Goal: Task Accomplishment & Management: Use online tool/utility

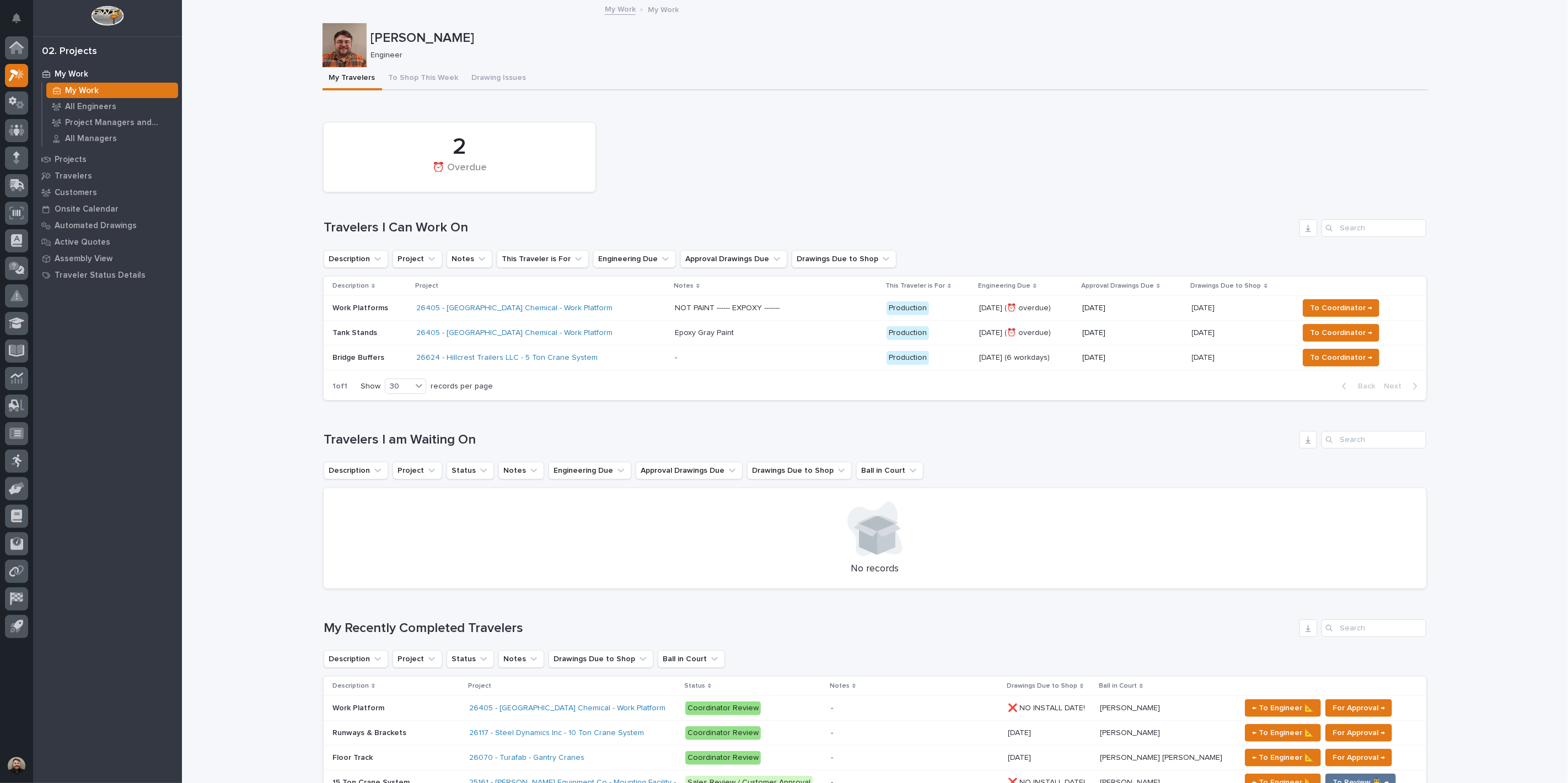
click at [360, 329] on p "Tank Stands" at bounding box center [370, 332] width 75 height 9
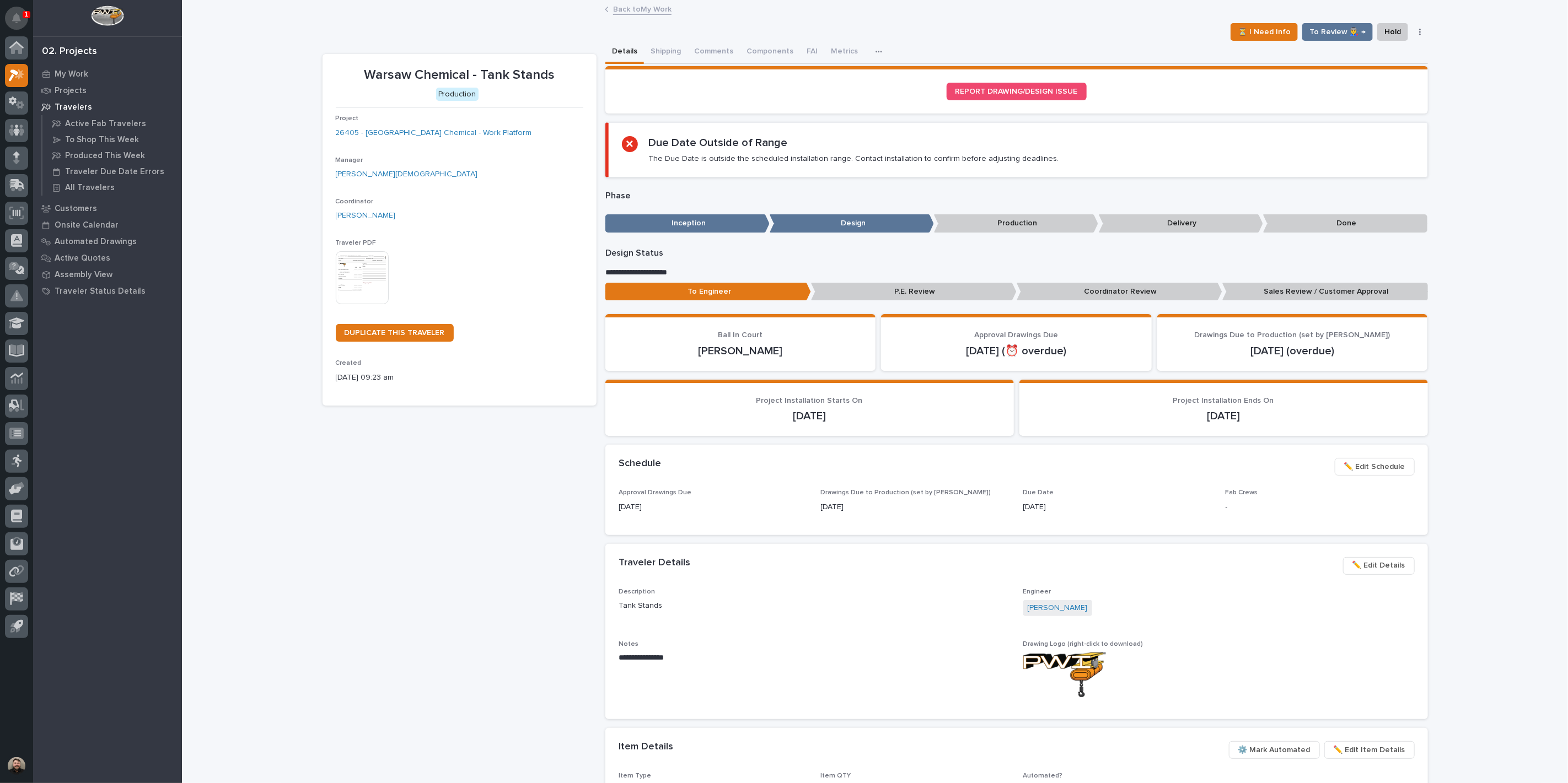
click at [23, 22] on button "Notifications" at bounding box center [17, 18] width 23 height 23
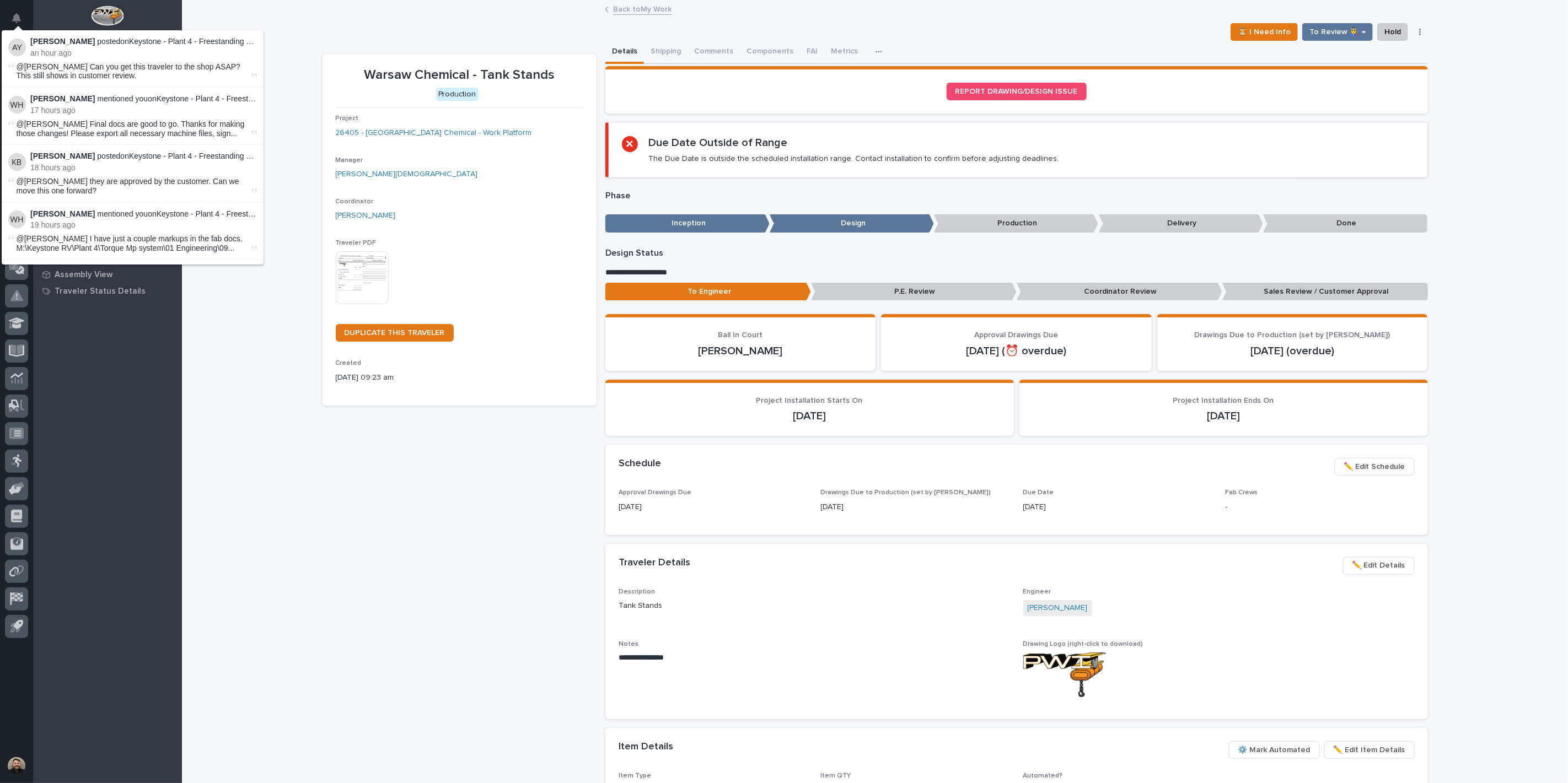
click at [301, 38] on div "Loading... Saving… Loading... Saving… Warsaw Chemical - Tank Stands ⏳ I Need In…" at bounding box center [875, 553] width 1386 height 1105
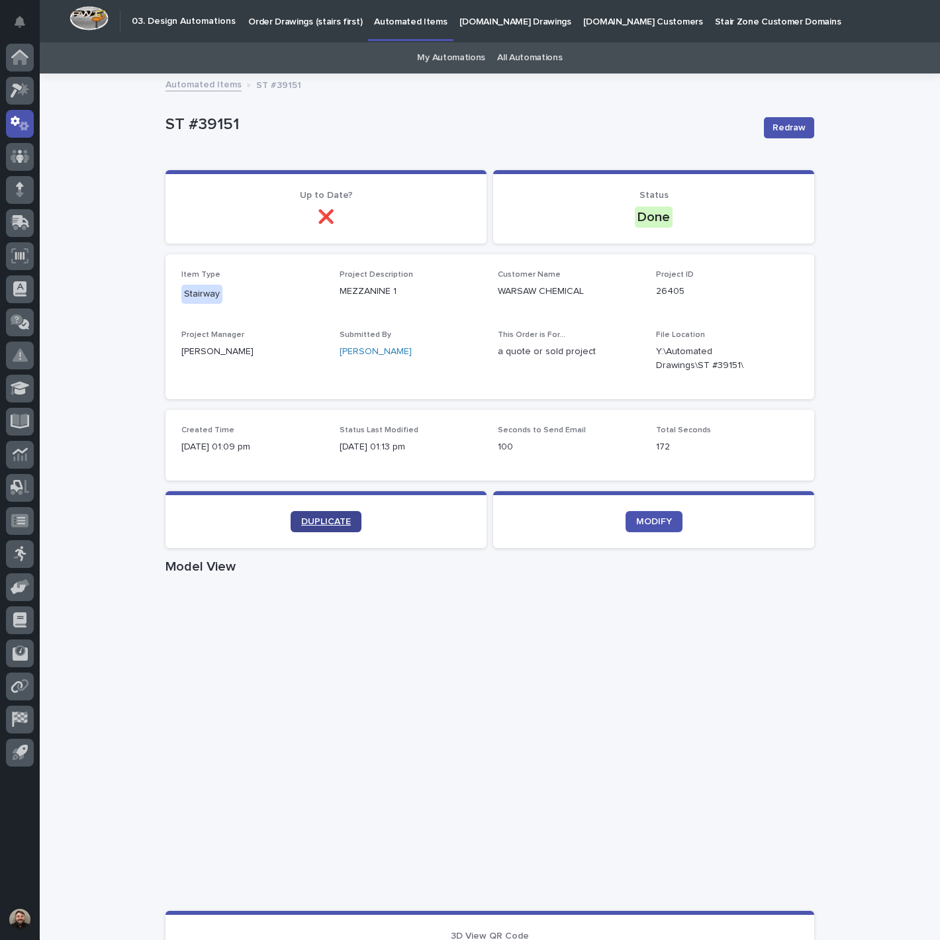
click at [342, 517] on span "DUPLICATE" at bounding box center [326, 521] width 50 height 9
click at [447, 64] on link "My Automations" at bounding box center [451, 57] width 68 height 31
click at [312, 526] on link "DUPLICATE" at bounding box center [326, 521] width 71 height 21
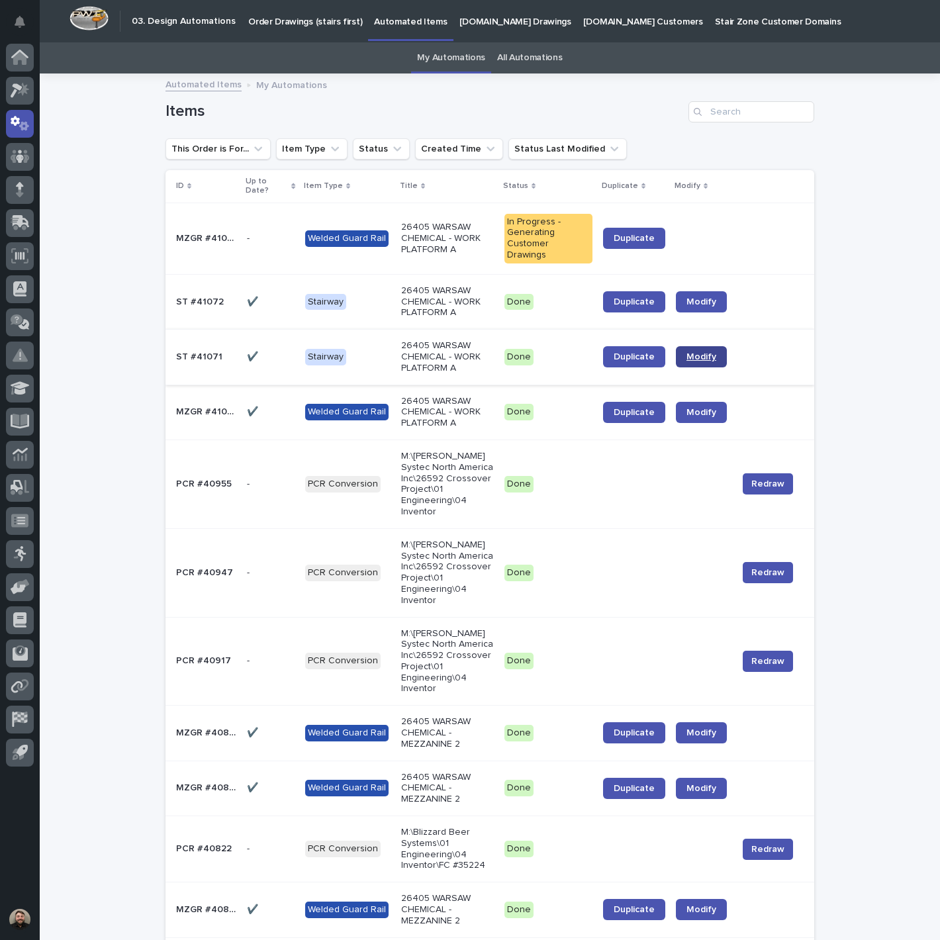
click at [683, 349] on link "Modify" at bounding box center [701, 356] width 51 height 21
click at [625, 408] on span "Duplicate" at bounding box center [634, 412] width 41 height 9
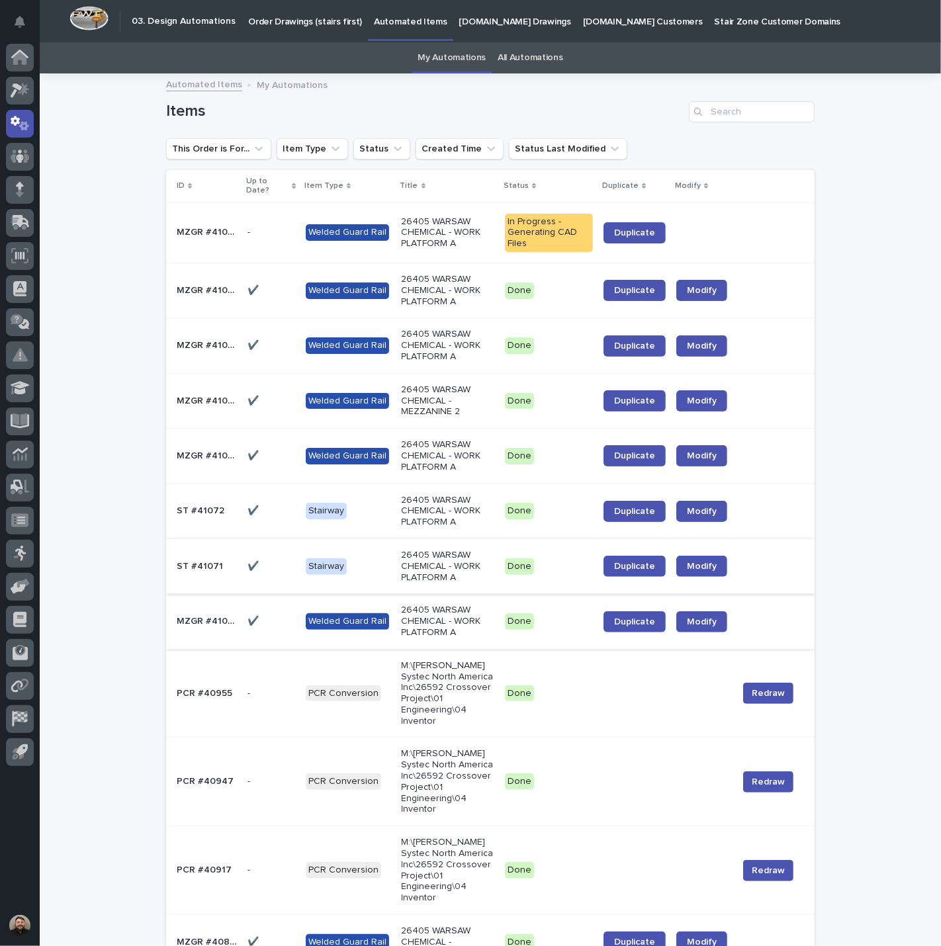
click at [448, 242] on p "26405 WARSAW CHEMICAL - WORK PLATFORM A" at bounding box center [448, 232] width 93 height 33
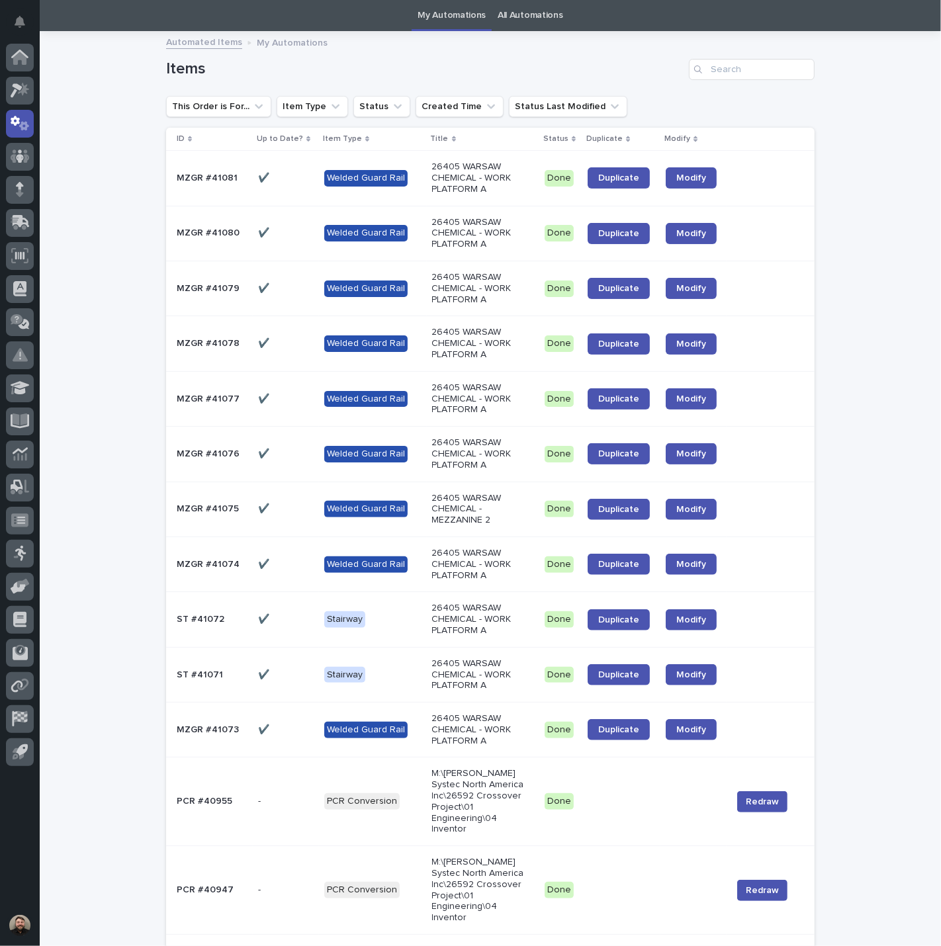
click at [745, 193] on td at bounding box center [771, 178] width 88 height 55
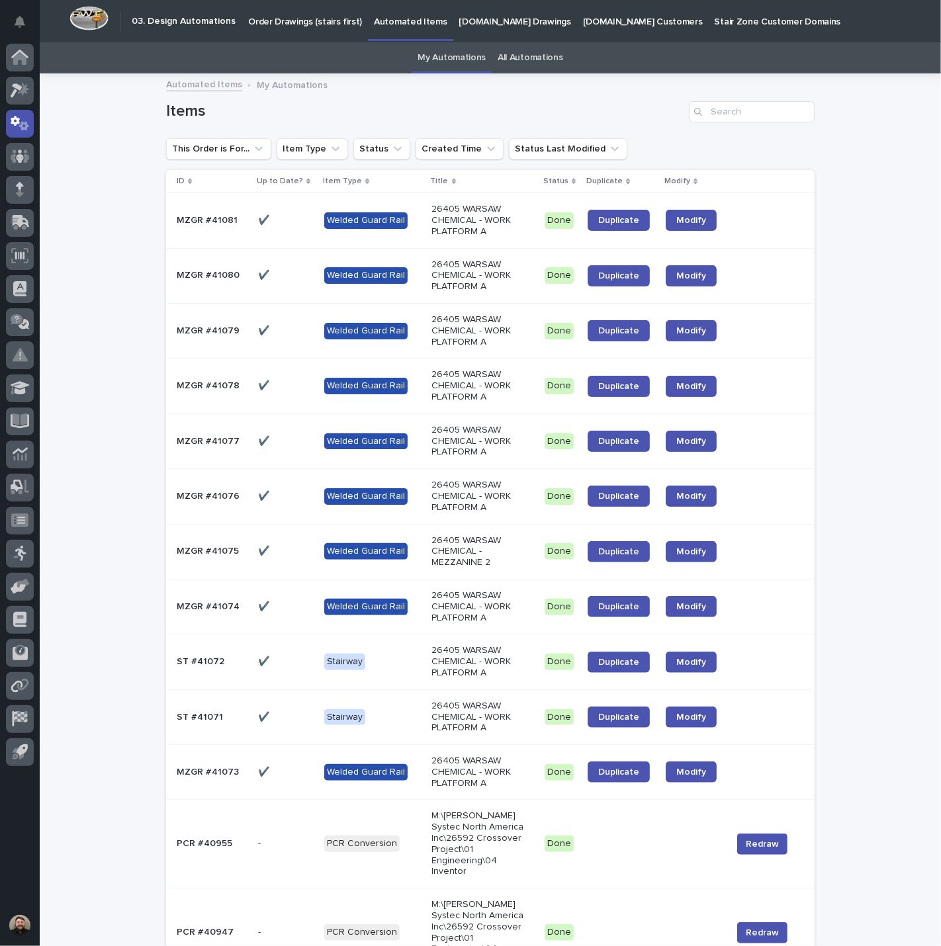
scroll to position [42, 0]
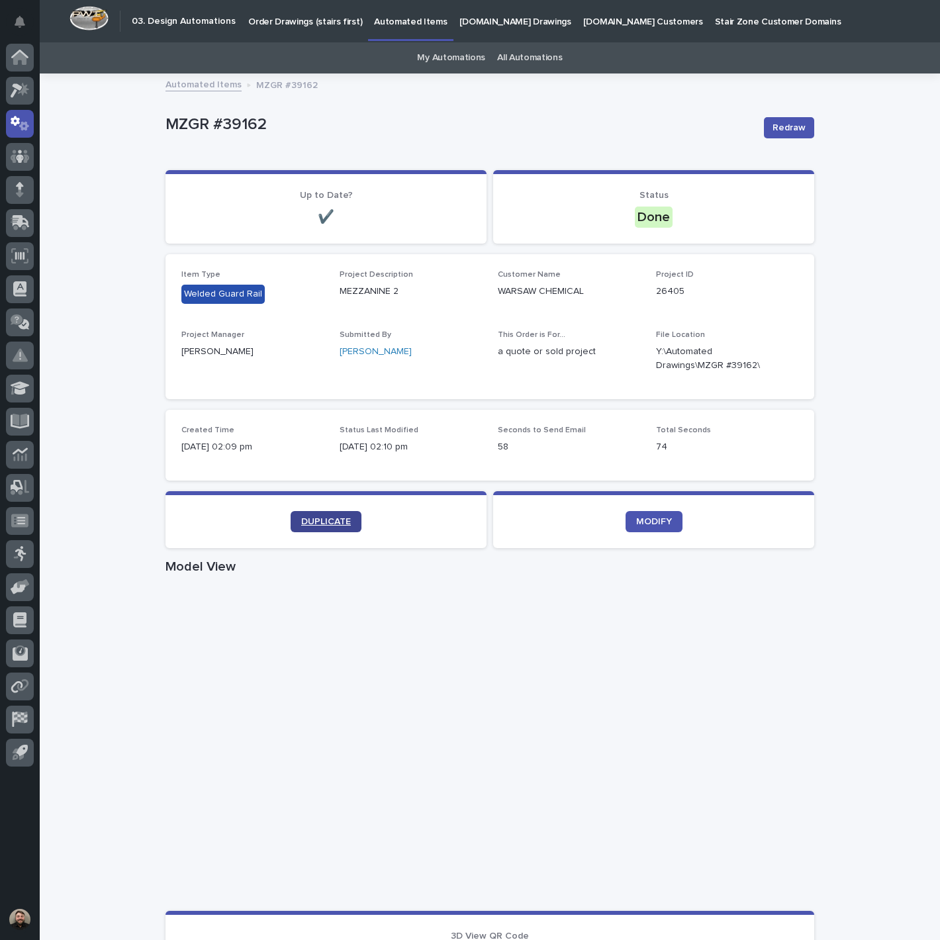
click at [314, 522] on span "DUPLICATE" at bounding box center [326, 521] width 50 height 9
click at [321, 513] on link "DUPLICATE" at bounding box center [326, 521] width 71 height 21
click at [301, 520] on span "DUPLICATE" at bounding box center [326, 521] width 50 height 9
click at [314, 511] on link "DUPLICATE" at bounding box center [326, 521] width 71 height 21
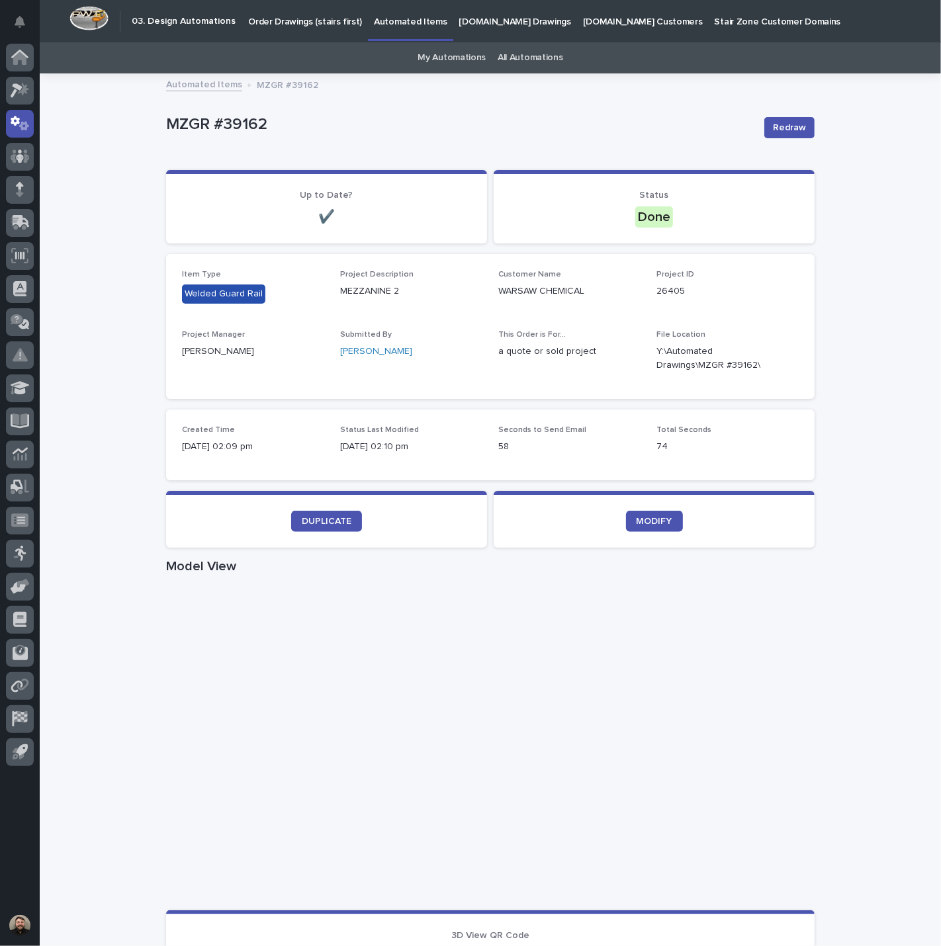
click at [333, 508] on section "DUPLICATE" at bounding box center [326, 519] width 321 height 57
click at [342, 512] on link "DUPLICATE" at bounding box center [326, 521] width 71 height 21
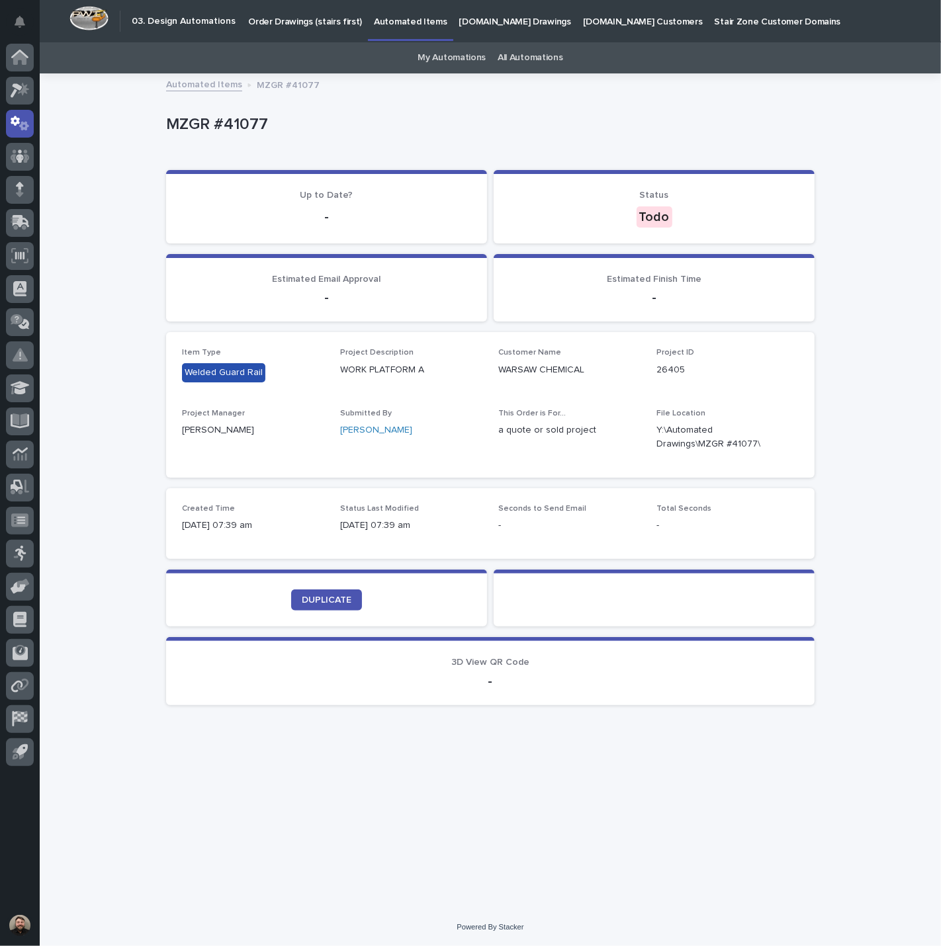
click at [576, 136] on div "MZGR #41077" at bounding box center [487, 127] width 643 height 24
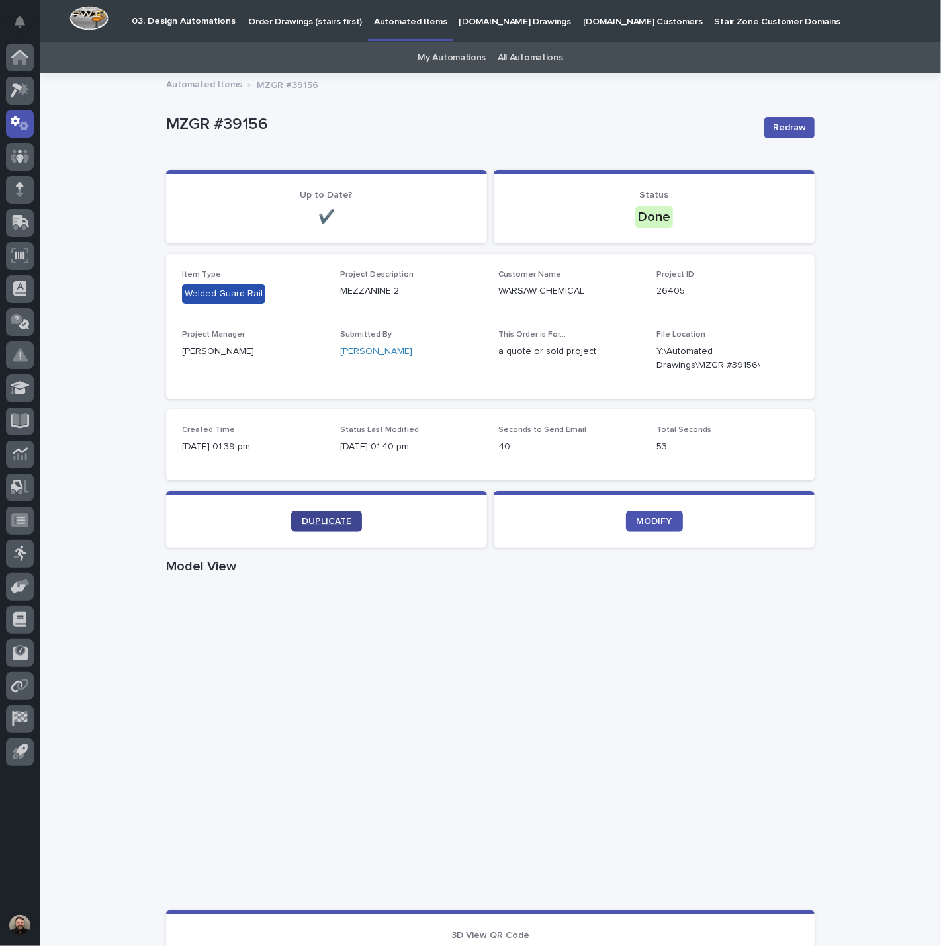
click at [333, 514] on link "DUPLICATE" at bounding box center [326, 521] width 71 height 21
click at [647, 512] on link "MODIFY" at bounding box center [654, 521] width 57 height 21
click at [328, 523] on span "DUPLICATE" at bounding box center [327, 521] width 50 height 9
click at [351, 513] on link "DUPLICATE" at bounding box center [326, 521] width 71 height 21
click at [298, 512] on link "DUPLICATE" at bounding box center [326, 521] width 71 height 21
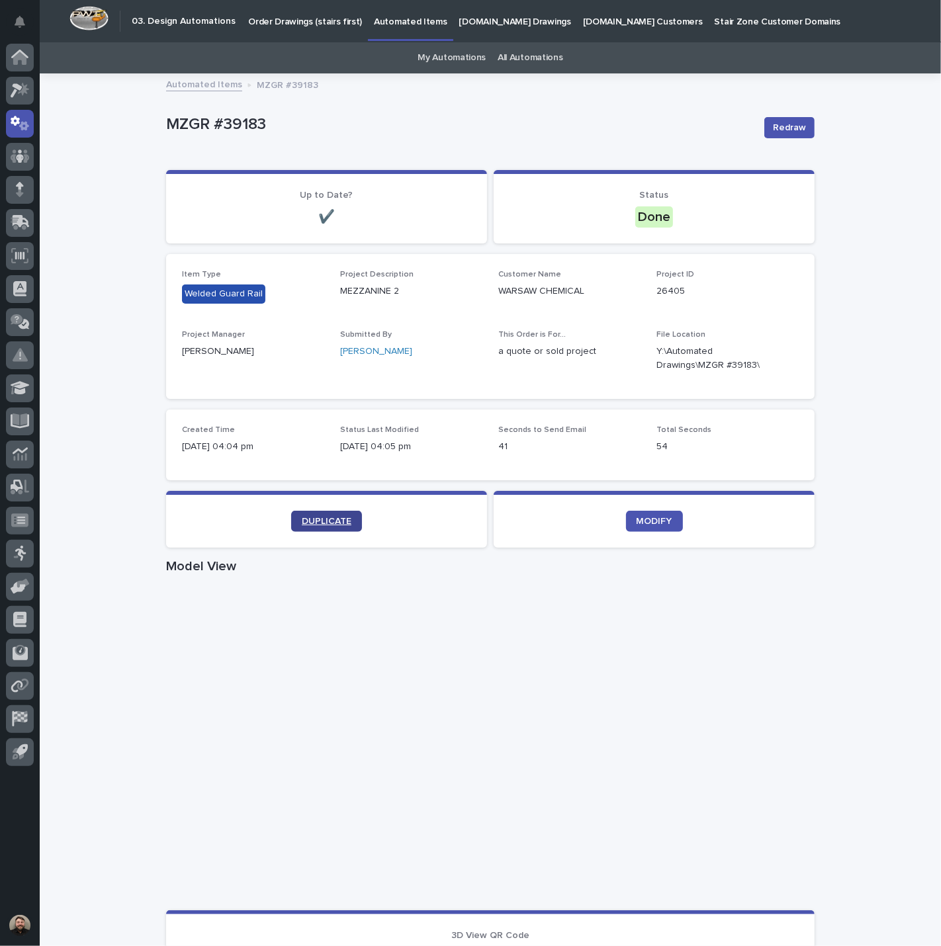
click at [330, 518] on span "DUPLICATE" at bounding box center [327, 521] width 50 height 9
click at [324, 519] on span "DUPLICATE" at bounding box center [327, 521] width 50 height 9
click at [334, 528] on link "DUPLICATE" at bounding box center [326, 521] width 71 height 21
